Goal: Go to known website: Go to known website

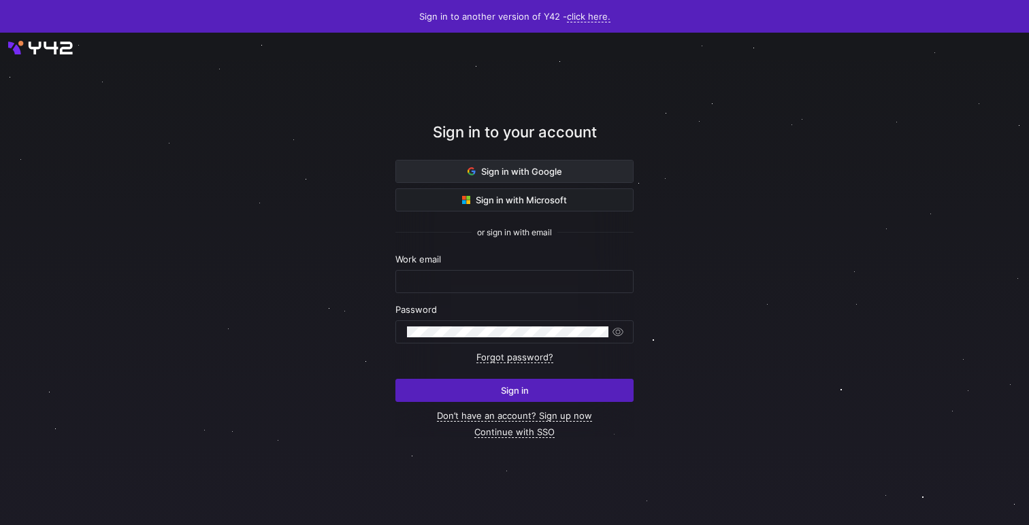
click at [570, 165] on span at bounding box center [514, 172] width 237 height 22
